Goal: Check status: Check status

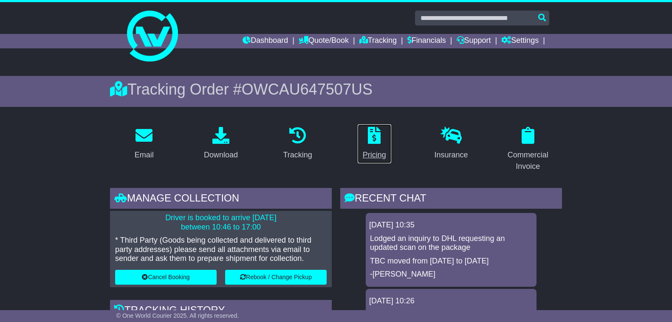
click at [378, 141] on icon at bounding box center [374, 135] width 13 height 17
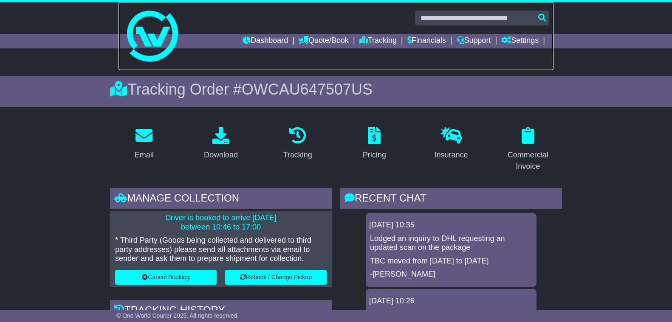
click at [239, 34] on link at bounding box center [336, 36] width 435 height 68
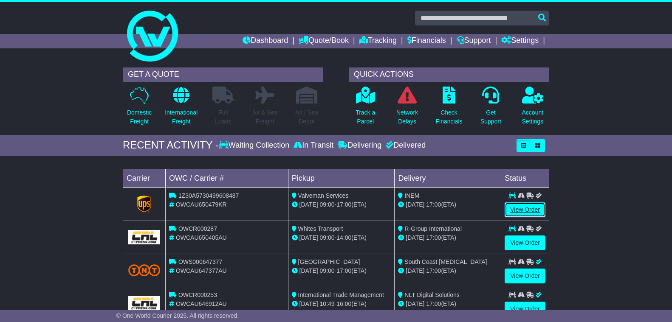
click at [521, 208] on link "View Order" at bounding box center [525, 210] width 41 height 15
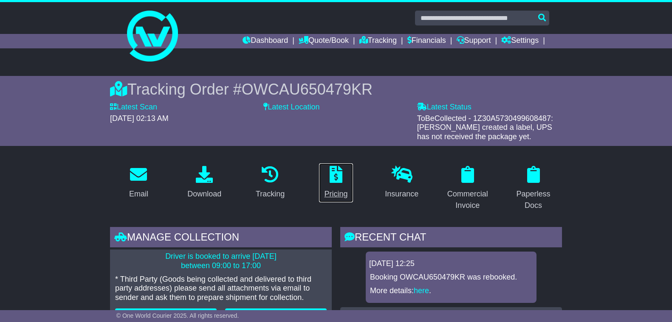
click at [335, 193] on div "Pricing" at bounding box center [335, 194] width 23 height 11
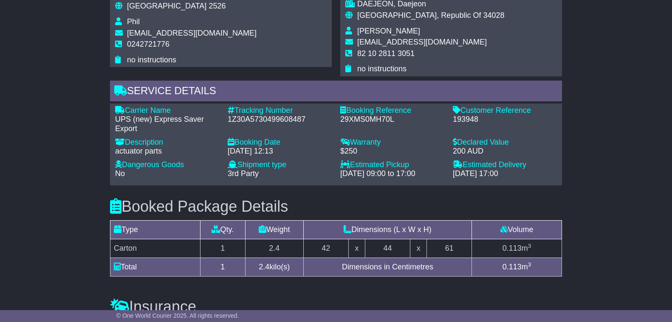
scroll to position [851, 0]
